Goal: Task Accomplishment & Management: Complete application form

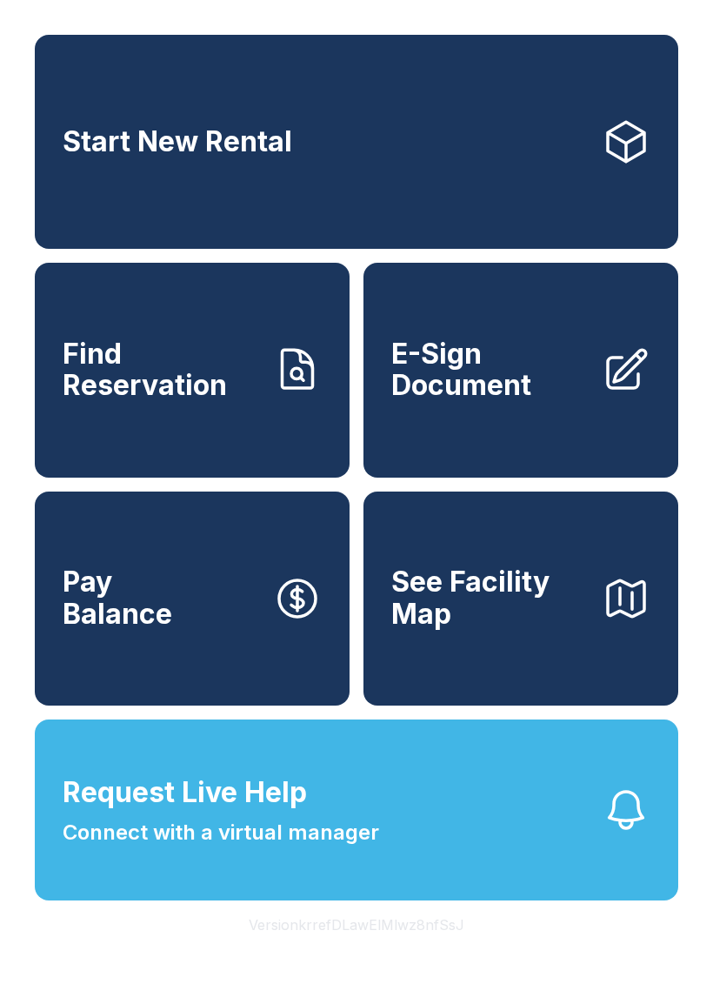
click at [502, 388] on span "E-Sign Document" at bounding box center [489, 369] width 197 height 63
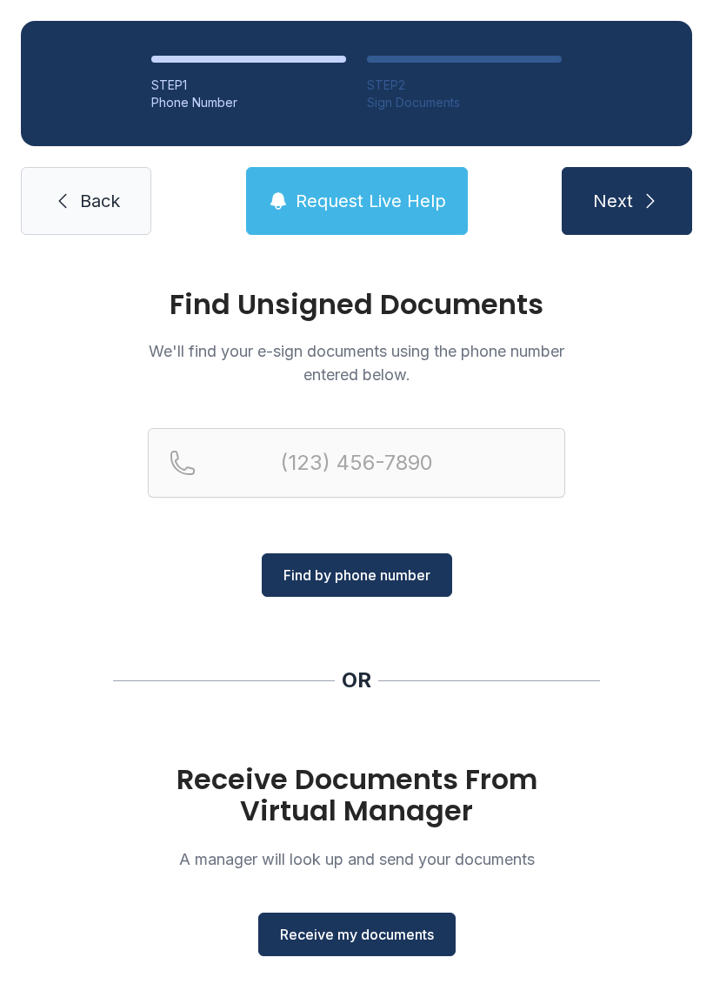
click at [382, 932] on span "Receive my documents" at bounding box center [357, 934] width 154 height 21
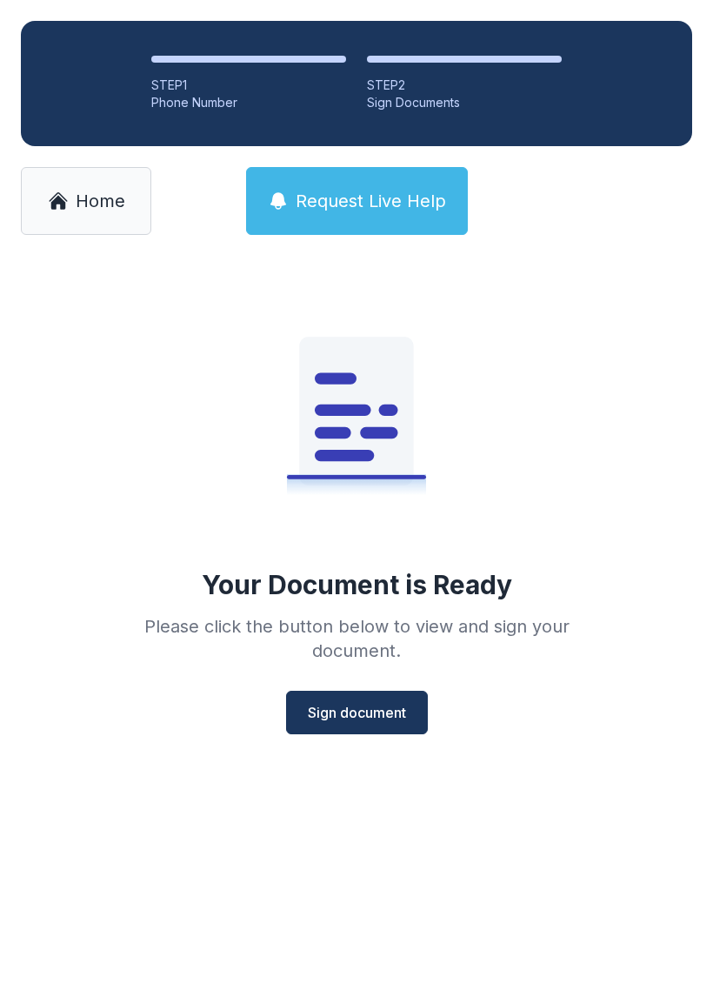
click at [391, 712] on span "Sign document" at bounding box center [357, 712] width 98 height 21
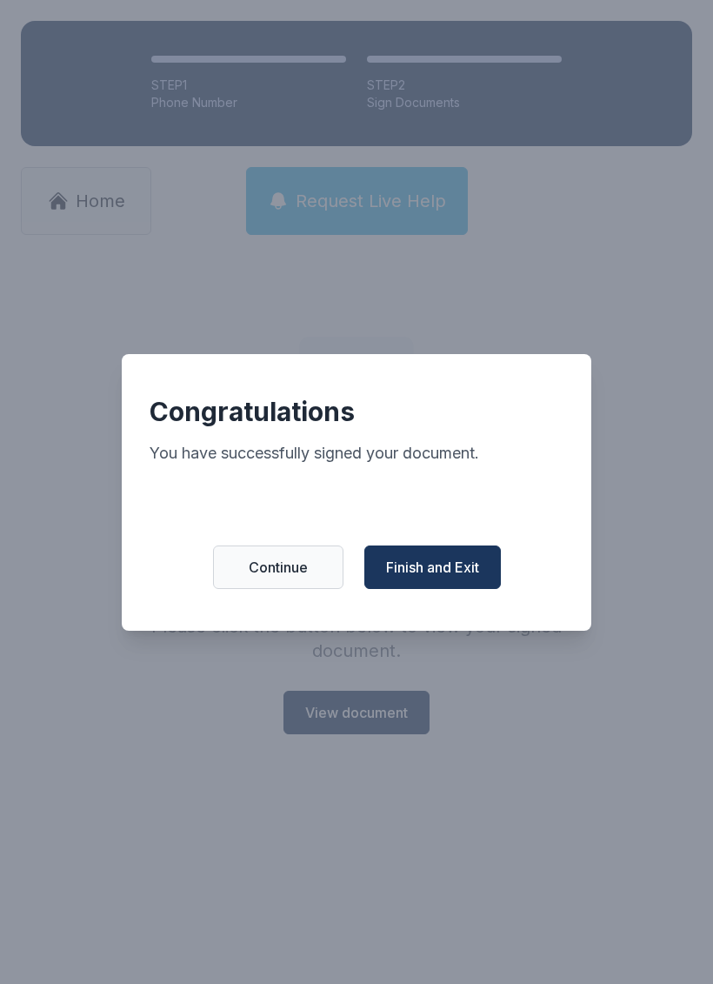
click at [462, 578] on span "Finish and Exit" at bounding box center [432, 567] width 93 height 21
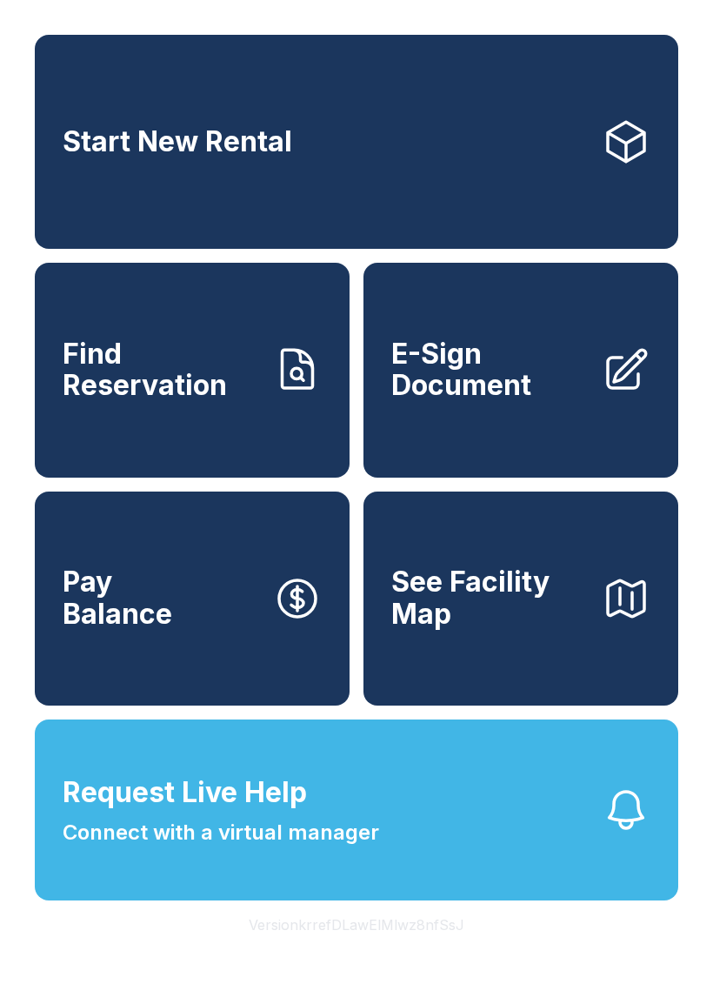
click at [518, 389] on span "E-Sign Document" at bounding box center [489, 369] width 197 height 63
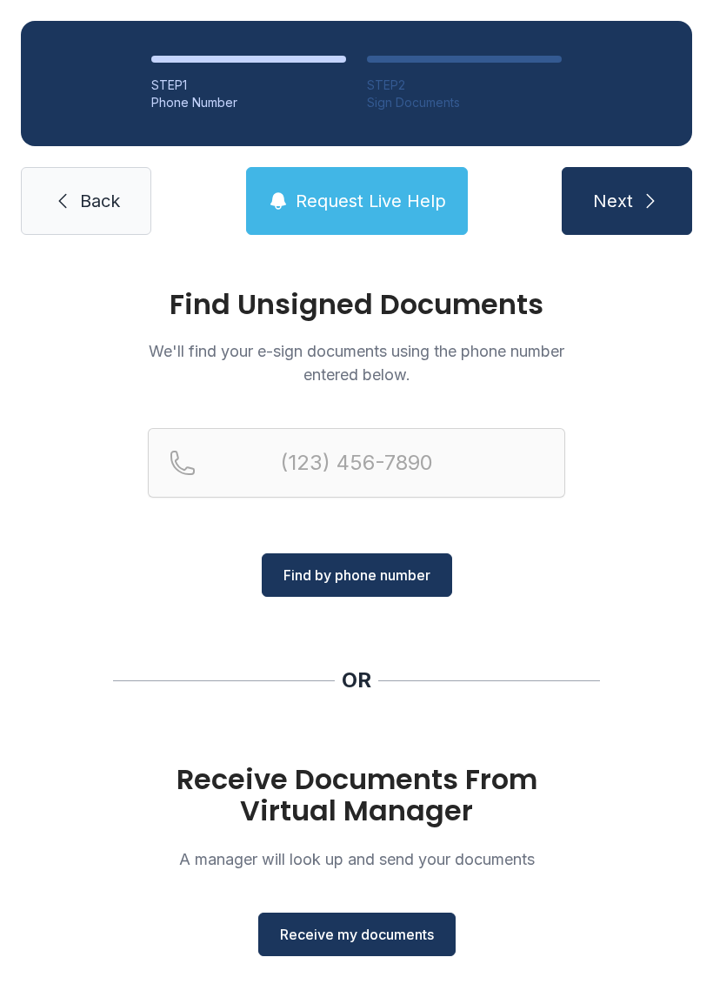
click at [390, 932] on span "Receive my documents" at bounding box center [357, 934] width 154 height 21
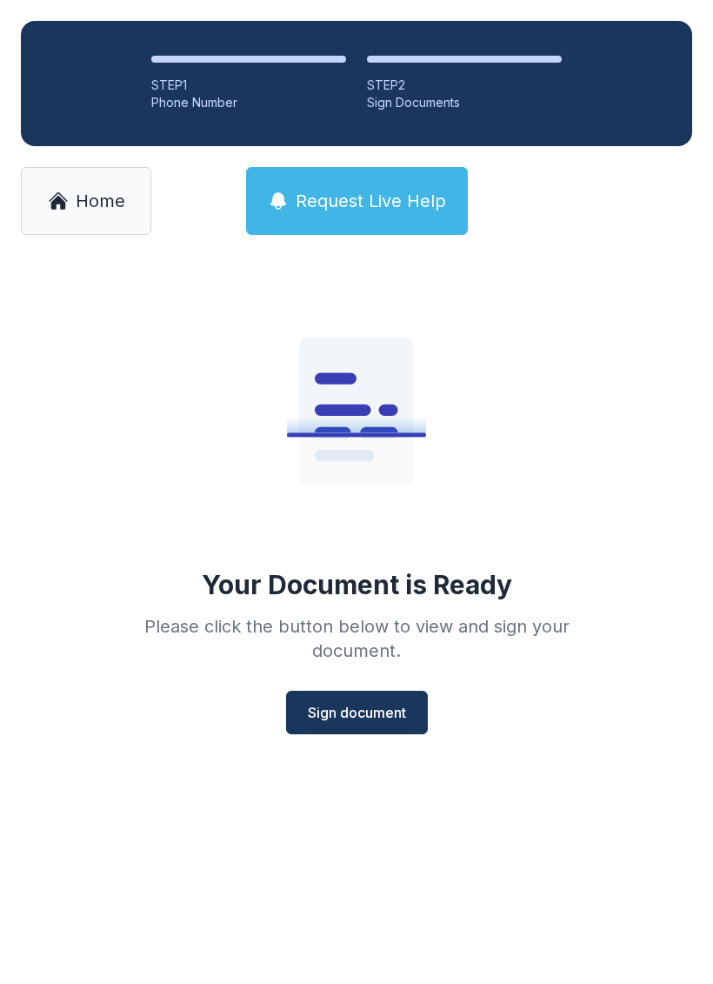
click at [401, 712] on span "Sign document" at bounding box center [357, 712] width 98 height 21
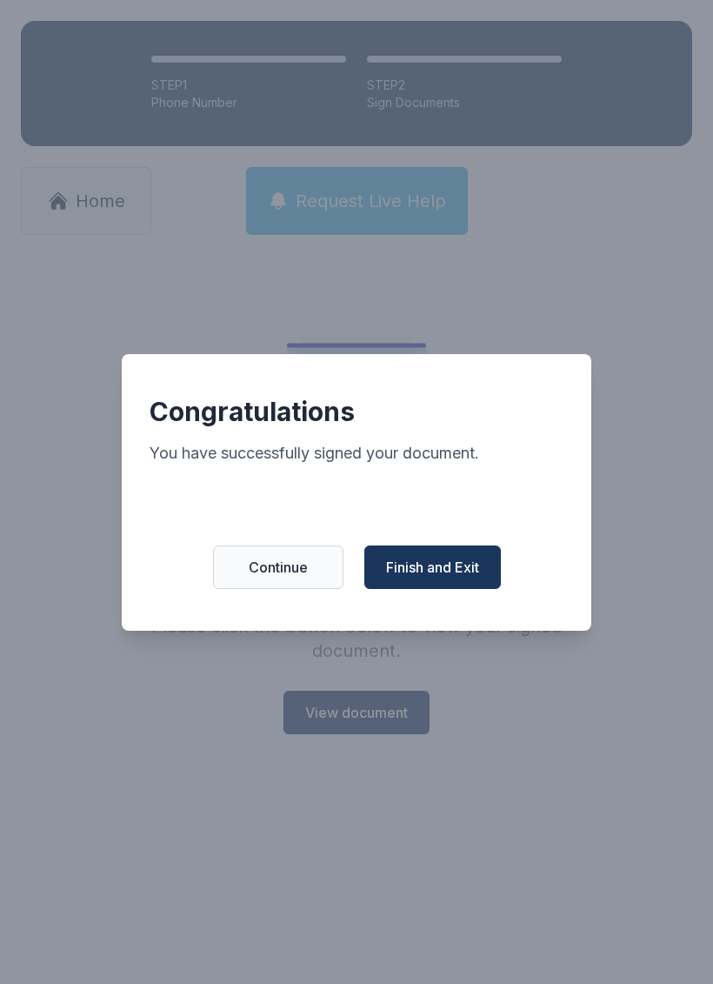
click at [451, 574] on span "Finish and Exit" at bounding box center [432, 567] width 93 height 21
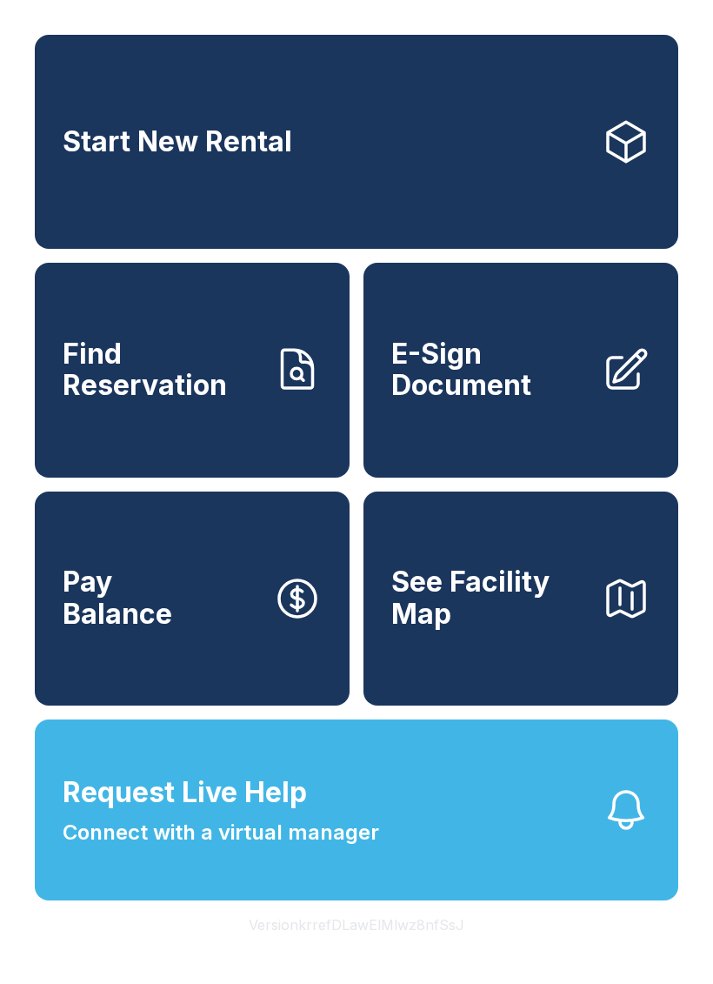
click at [446, 402] on span "E-Sign Document" at bounding box center [489, 369] width 197 height 63
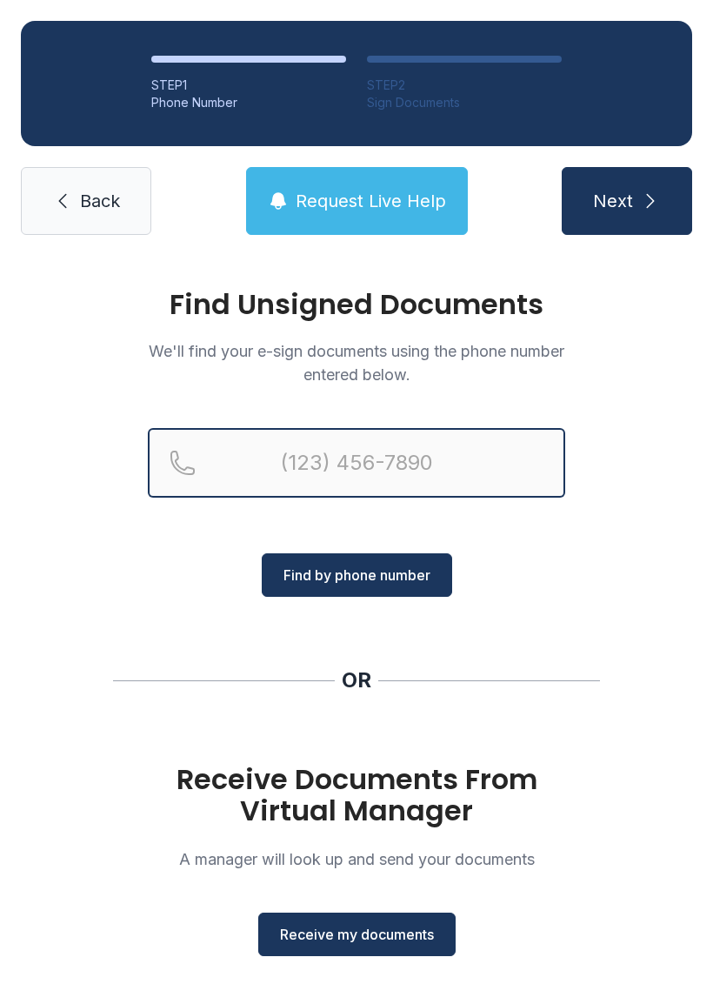
click at [324, 480] on input "Reservation phone number" at bounding box center [356, 463] width 417 height 70
type input "(941)"
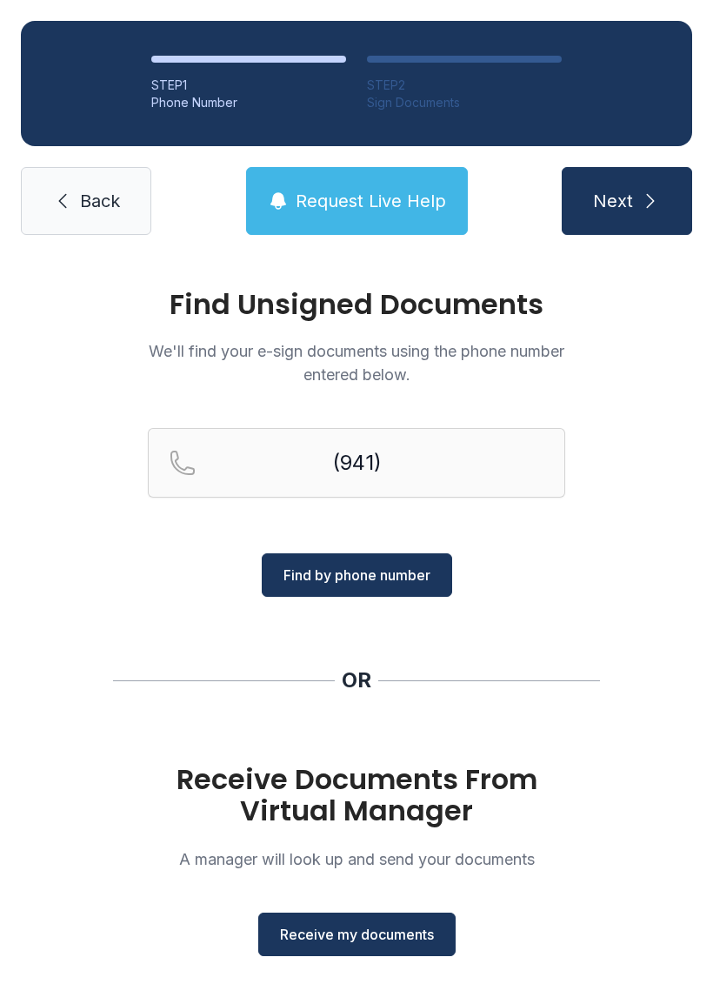
click at [351, 933] on span "Receive my documents" at bounding box center [357, 934] width 154 height 21
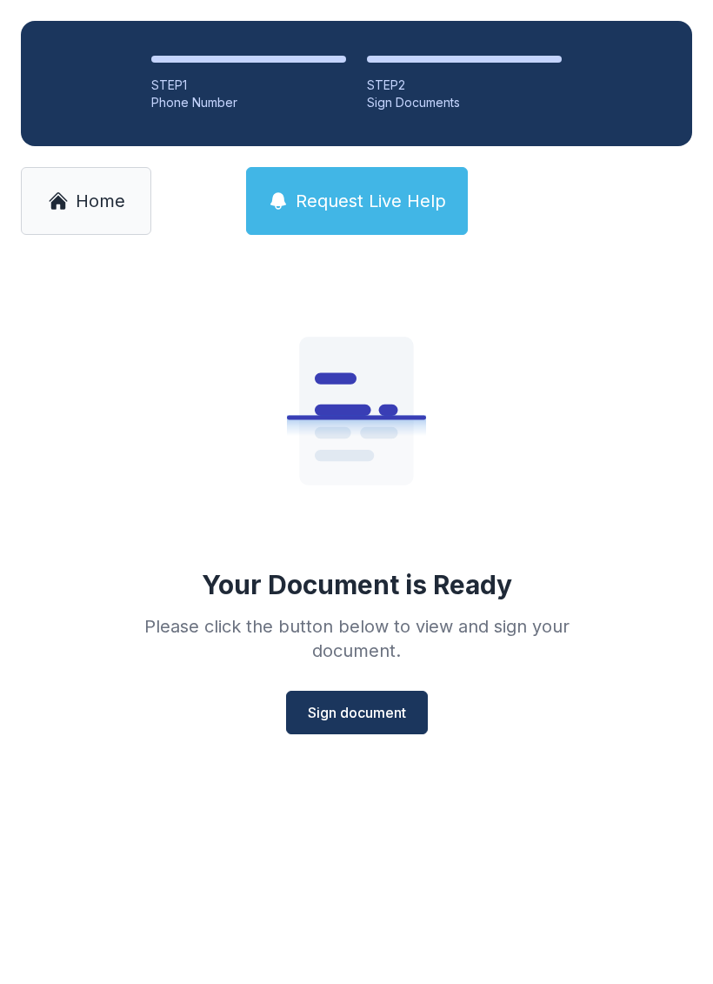
click at [363, 705] on span "Sign document" at bounding box center [357, 712] width 98 height 21
